Goal: Check status: Check status

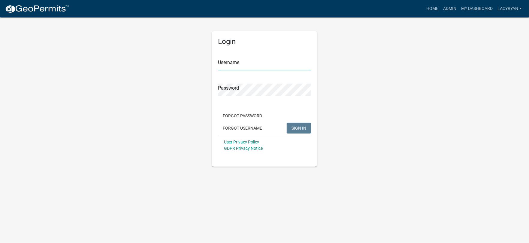
type input "lacyryan"
click at [300, 128] on span "SIGN IN" at bounding box center [299, 127] width 15 height 5
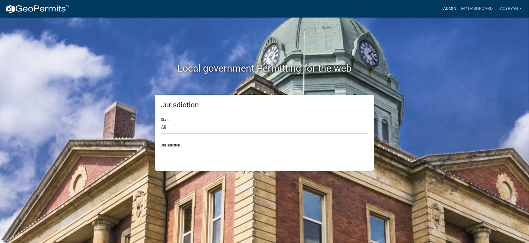
click at [450, 8] on link "Admin" at bounding box center [450, 8] width 18 height 11
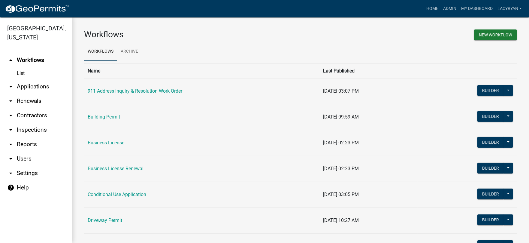
click at [38, 99] on link "arrow_drop_down Renewals" at bounding box center [36, 101] width 72 height 14
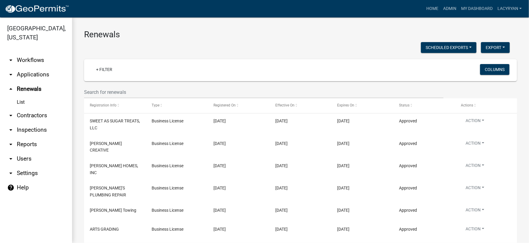
click at [44, 73] on link "arrow_drop_down Applications" at bounding box center [36, 74] width 72 height 14
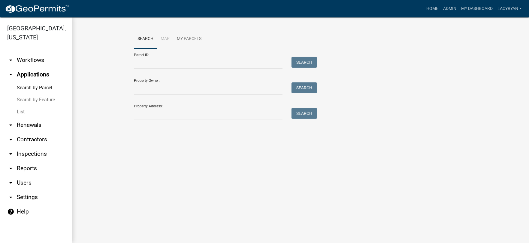
click at [48, 88] on link "Search by Parcel" at bounding box center [36, 88] width 72 height 12
click at [156, 65] on input "Parcel ID:" at bounding box center [208, 63] width 149 height 12
click at [149, 113] on input "Property Address:" at bounding box center [208, 114] width 149 height 12
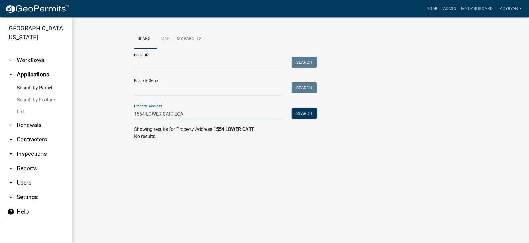
type input "1554 LOWER CARTECAY"
drag, startPoint x: 204, startPoint y: 110, endPoint x: 89, endPoint y: 107, distance: 115.7
click at [89, 107] on wm-workflow-application-search-view "Search Map My Parcels Parcel ID: Search Property Owner: Search Property Address…" at bounding box center [300, 86] width 433 height 115
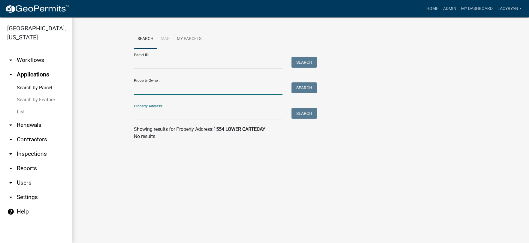
click at [150, 87] on input "Property Owner:" at bounding box center [208, 88] width 149 height 12
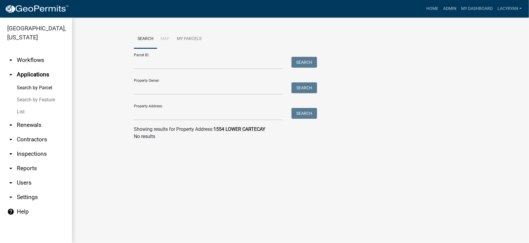
click at [36, 123] on link "arrow_drop_down Renewals" at bounding box center [36, 125] width 72 height 14
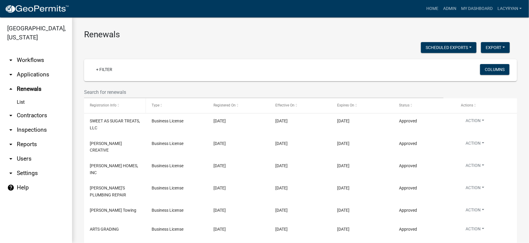
click at [112, 104] on span "Registration Info" at bounding box center [103, 105] width 27 height 4
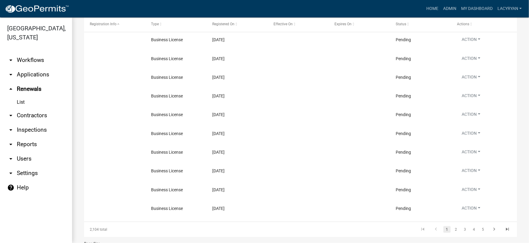
scroll to position [112, 0]
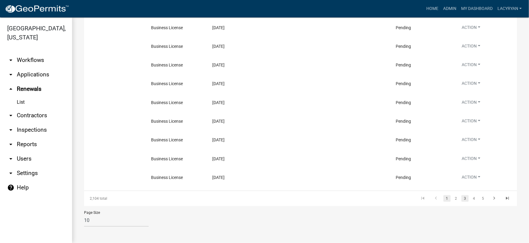
click at [463, 198] on link "3" at bounding box center [465, 198] width 7 height 7
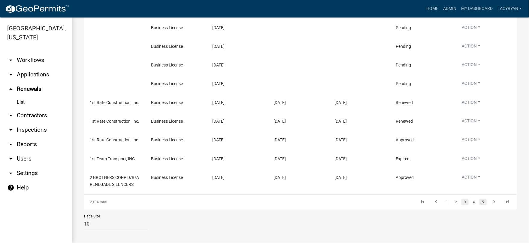
click at [480, 202] on link "5" at bounding box center [483, 202] width 7 height 7
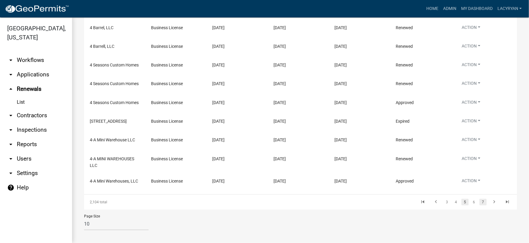
click at [482, 201] on link "7" at bounding box center [483, 202] width 7 height 7
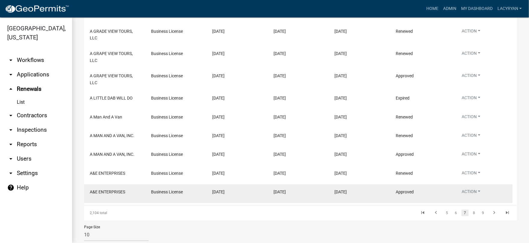
click at [482, 201] on datatable-body-cell "Action View Details View Application Renew Delete Disable Enable" at bounding box center [482, 193] width 61 height 19
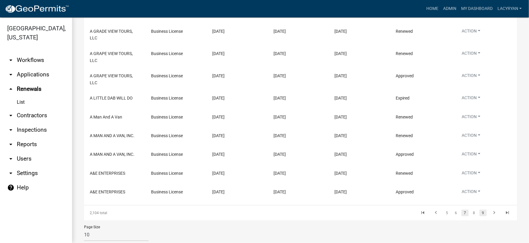
click at [480, 211] on link "9" at bounding box center [483, 212] width 7 height 7
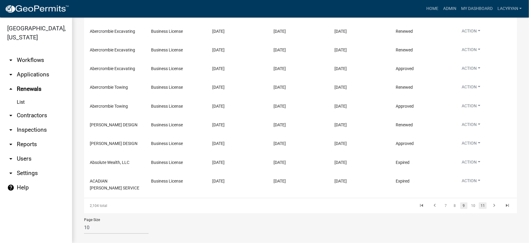
click at [481, 203] on link "11" at bounding box center [483, 205] width 8 height 7
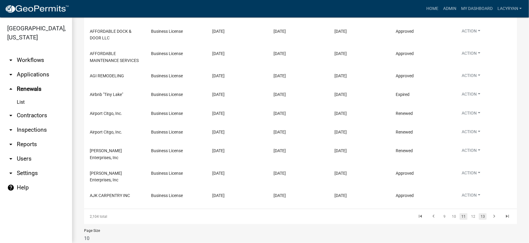
click at [479, 213] on link "13" at bounding box center [483, 216] width 8 height 7
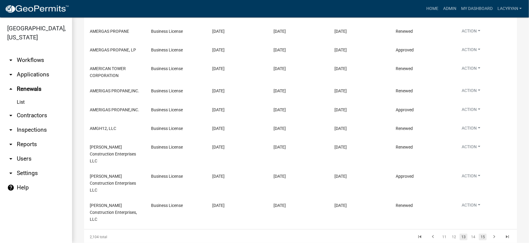
click at [480, 233] on link "15" at bounding box center [483, 236] width 8 height 7
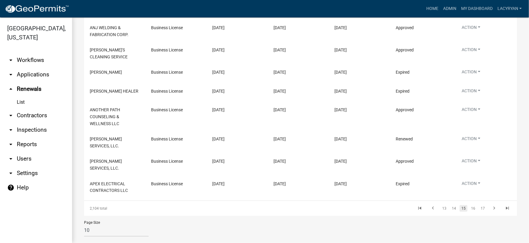
scroll to position [151, 0]
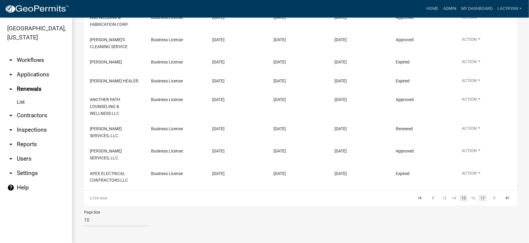
click at [479, 200] on link "17" at bounding box center [483, 198] width 8 height 7
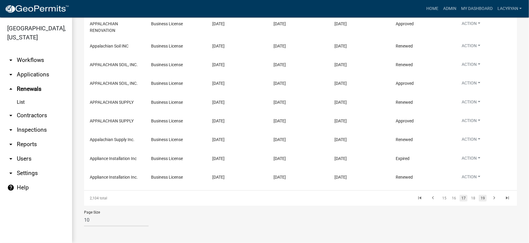
click at [479, 198] on link "19" at bounding box center [483, 198] width 8 height 7
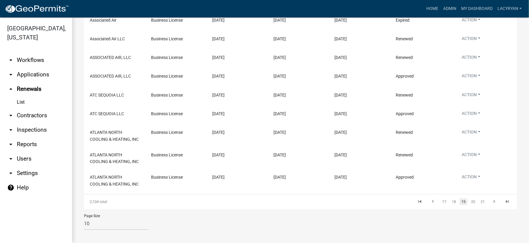
scroll to position [116, 0]
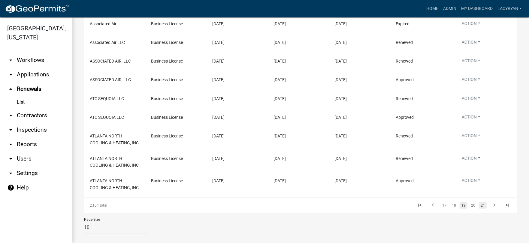
click at [479, 203] on link "21" at bounding box center [483, 205] width 8 height 7
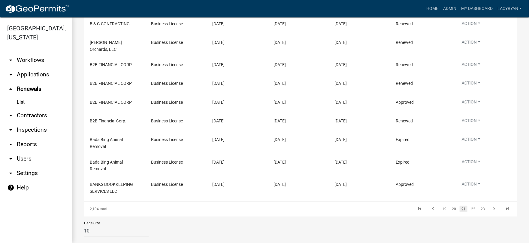
click at [479, 205] on link "23" at bounding box center [483, 208] width 8 height 7
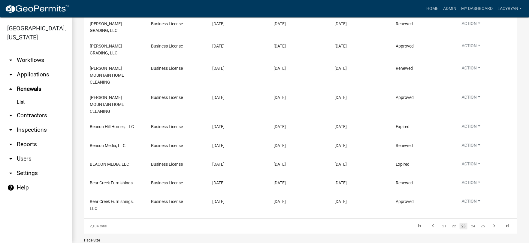
click at [479, 223] on link "25" at bounding box center [483, 226] width 8 height 7
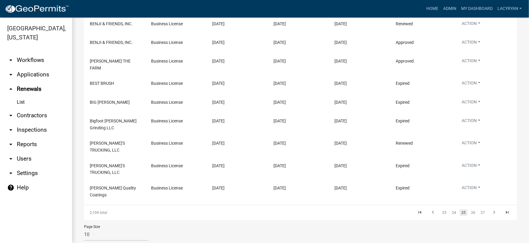
click at [478, 205] on div "2,104 total 23 24 25 26 27" at bounding box center [300, 212] width 433 height 15
click at [479, 209] on link "27" at bounding box center [483, 212] width 8 height 7
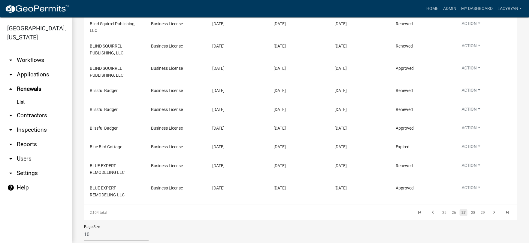
click at [477, 197] on datatable-body-cell "Action View Details View Application Renew Delete Disable Enable" at bounding box center [482, 191] width 61 height 22
click at [479, 212] on link "29" at bounding box center [483, 212] width 8 height 7
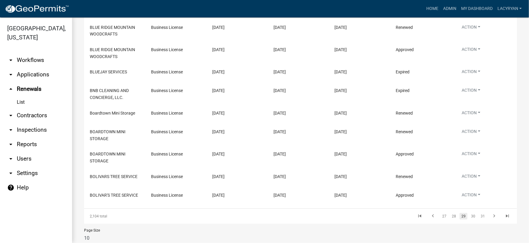
scroll to position [120, 0]
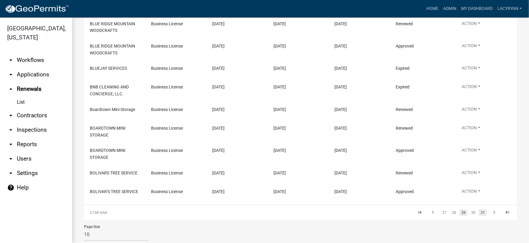
click at [479, 212] on link "31" at bounding box center [483, 212] width 8 height 7
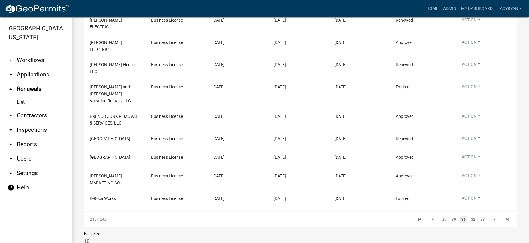
scroll to position [116, 0]
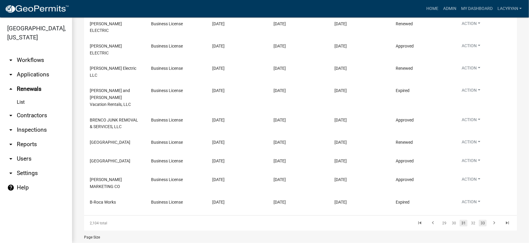
click at [482, 220] on link "33" at bounding box center [483, 223] width 8 height 7
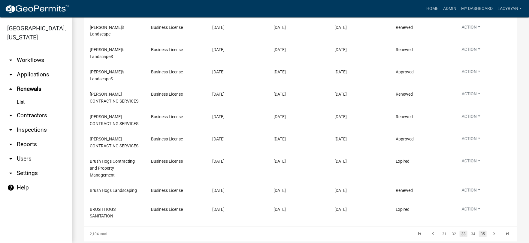
scroll to position [120, 0]
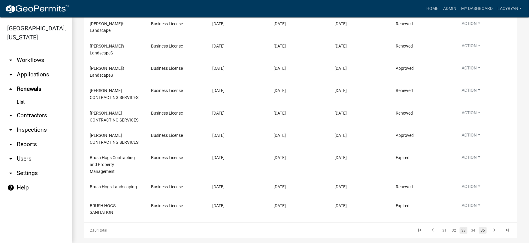
click at [479, 227] on link "35" at bounding box center [483, 230] width 8 height 7
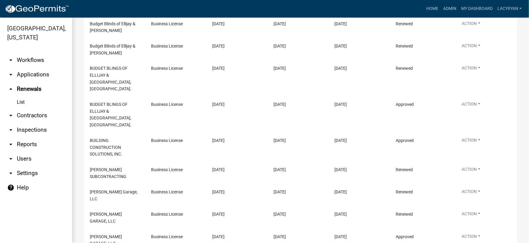
scroll to position [116, 0]
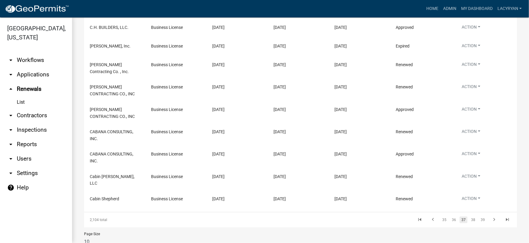
scroll to position [120, 0]
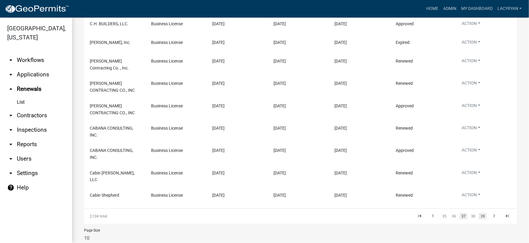
click at [480, 214] on link "39" at bounding box center [483, 216] width 8 height 7
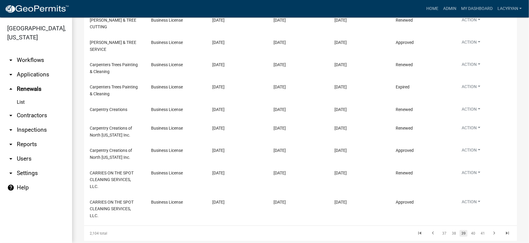
scroll to position [116, 0]
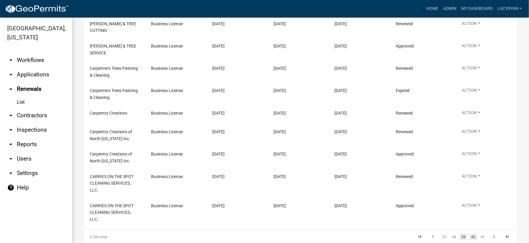
click at [470, 236] on link "40" at bounding box center [474, 236] width 8 height 7
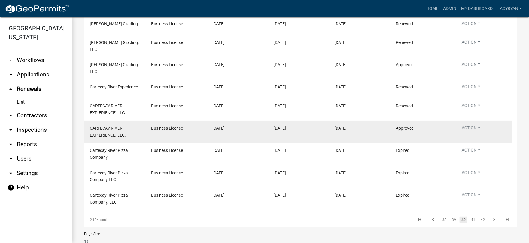
click at [117, 131] on div "CARTECAY RIVER EXPIERIENCE, LLC." at bounding box center [115, 132] width 50 height 14
click at [117, 126] on span "CARTECAY RIVER EXPIERIENCE, LLC." at bounding box center [108, 132] width 36 height 12
click at [477, 10] on button "Action" at bounding box center [471, 6] width 28 height 9
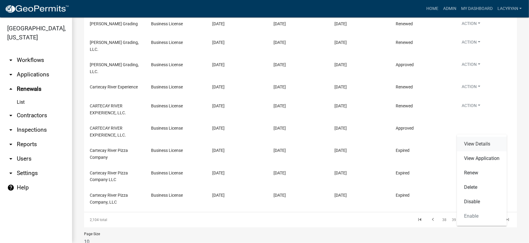
click at [475, 145] on link "View Details" at bounding box center [482, 144] width 50 height 14
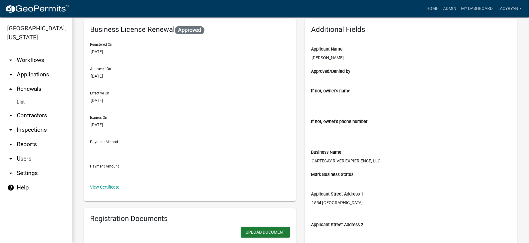
scroll to position [7, 0]
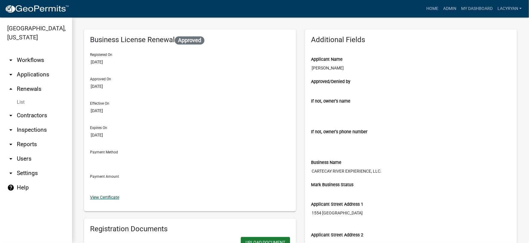
click at [110, 198] on link "View Certificate" at bounding box center [104, 197] width 29 height 5
